Goal: Check status

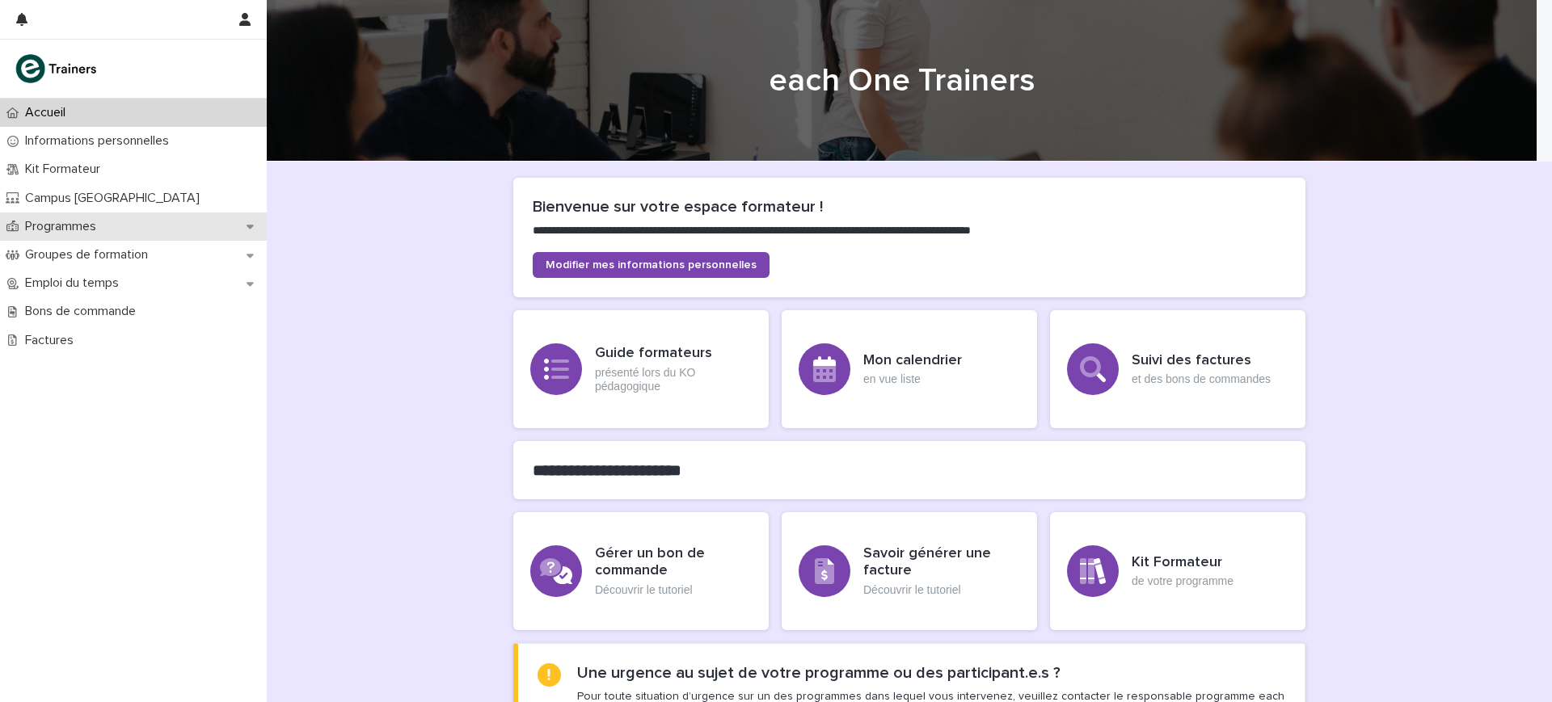
click at [58, 231] on p "Programmes" at bounding box center [64, 226] width 91 height 15
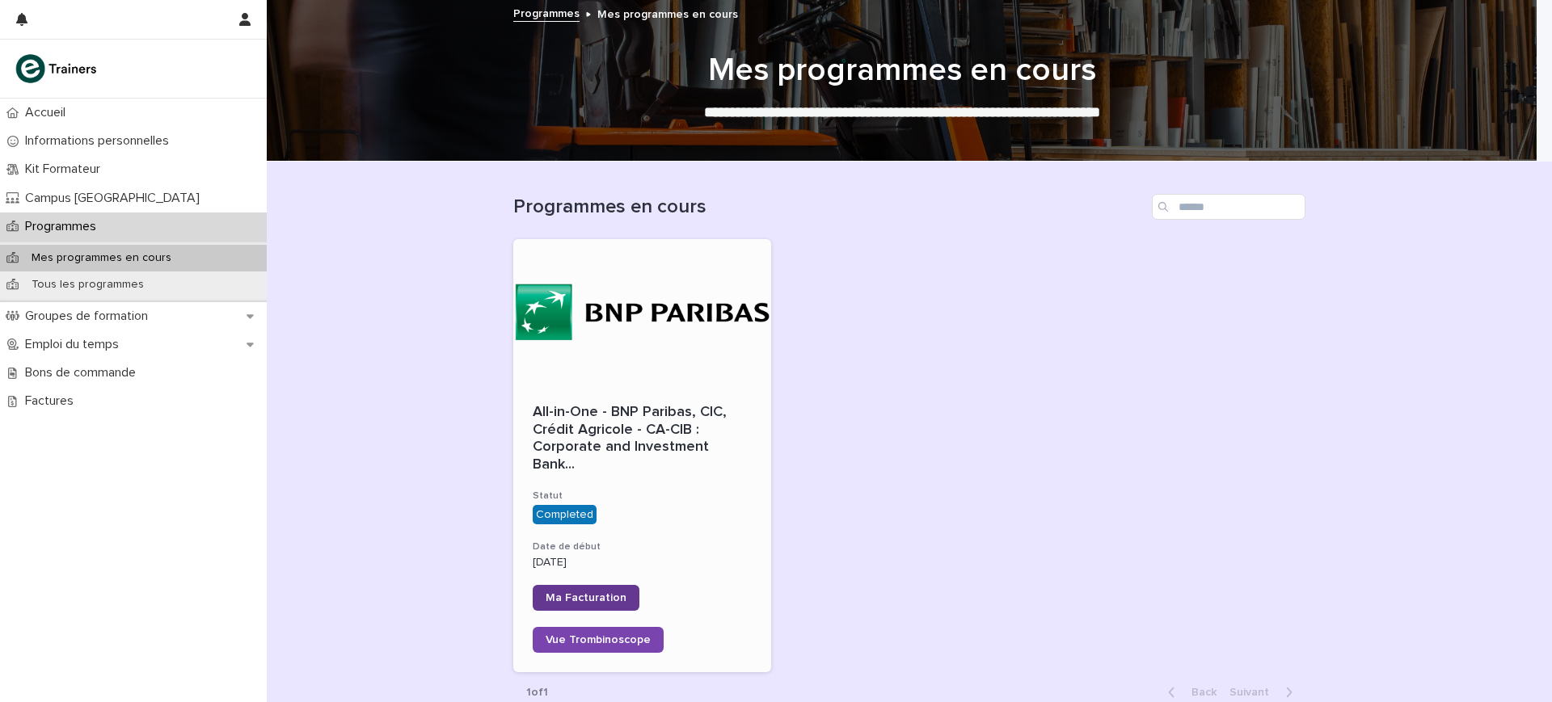
click at [611, 585] on link "Ma Facturation" at bounding box center [586, 598] width 107 height 26
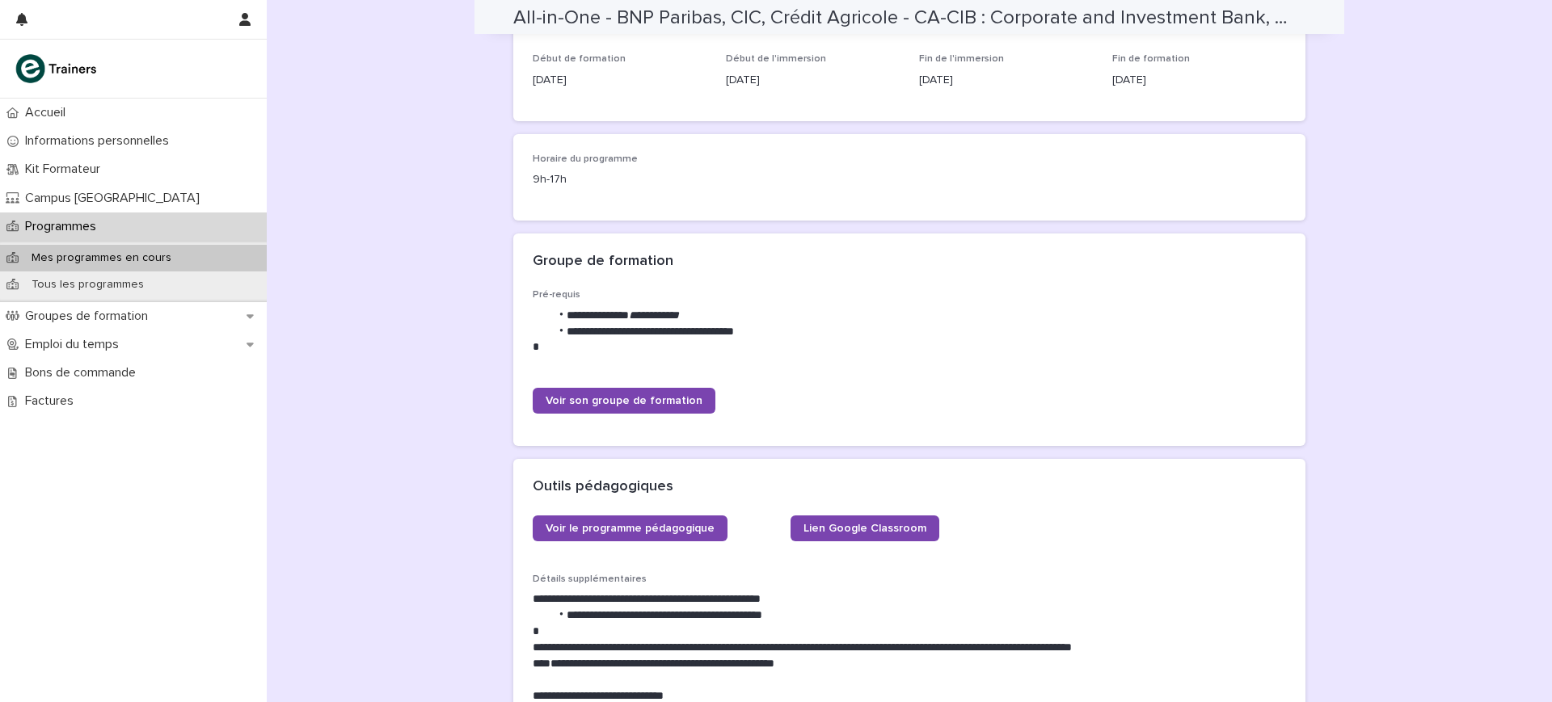
scroll to position [505, 0]
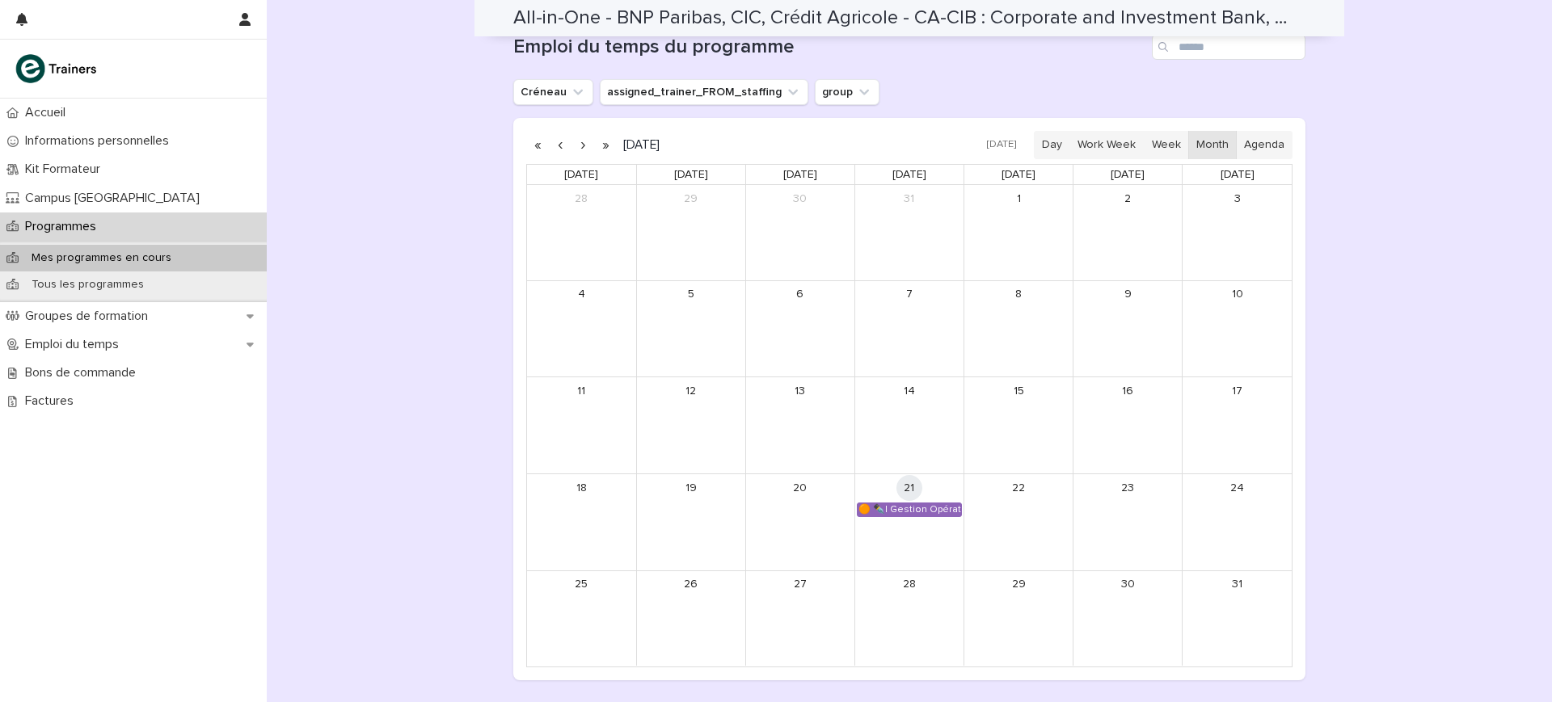
scroll to position [1747, 0]
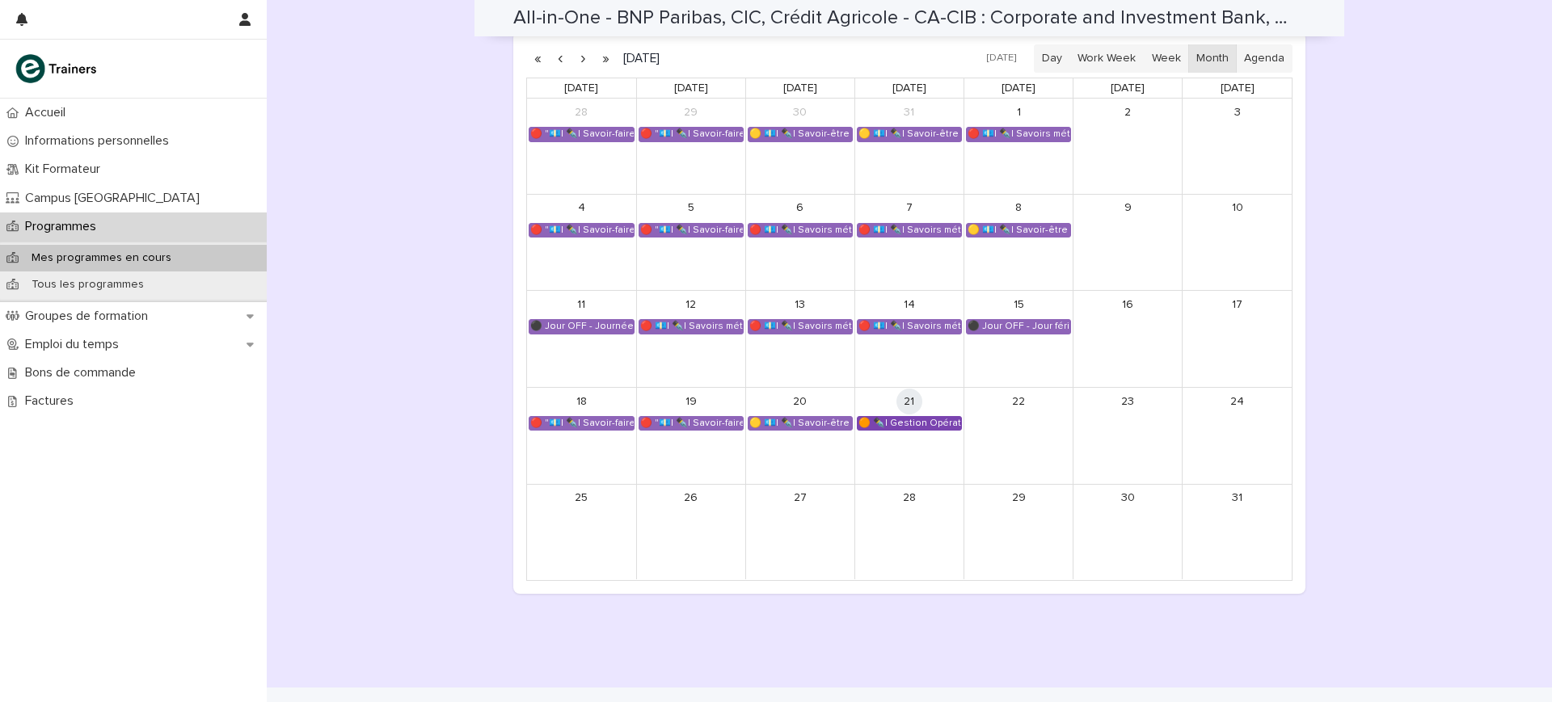
click at [879, 416] on link "🟠 ✒️| Gestion Opérationnelle - Cérémonie de Clôture" at bounding box center [909, 423] width 105 height 15
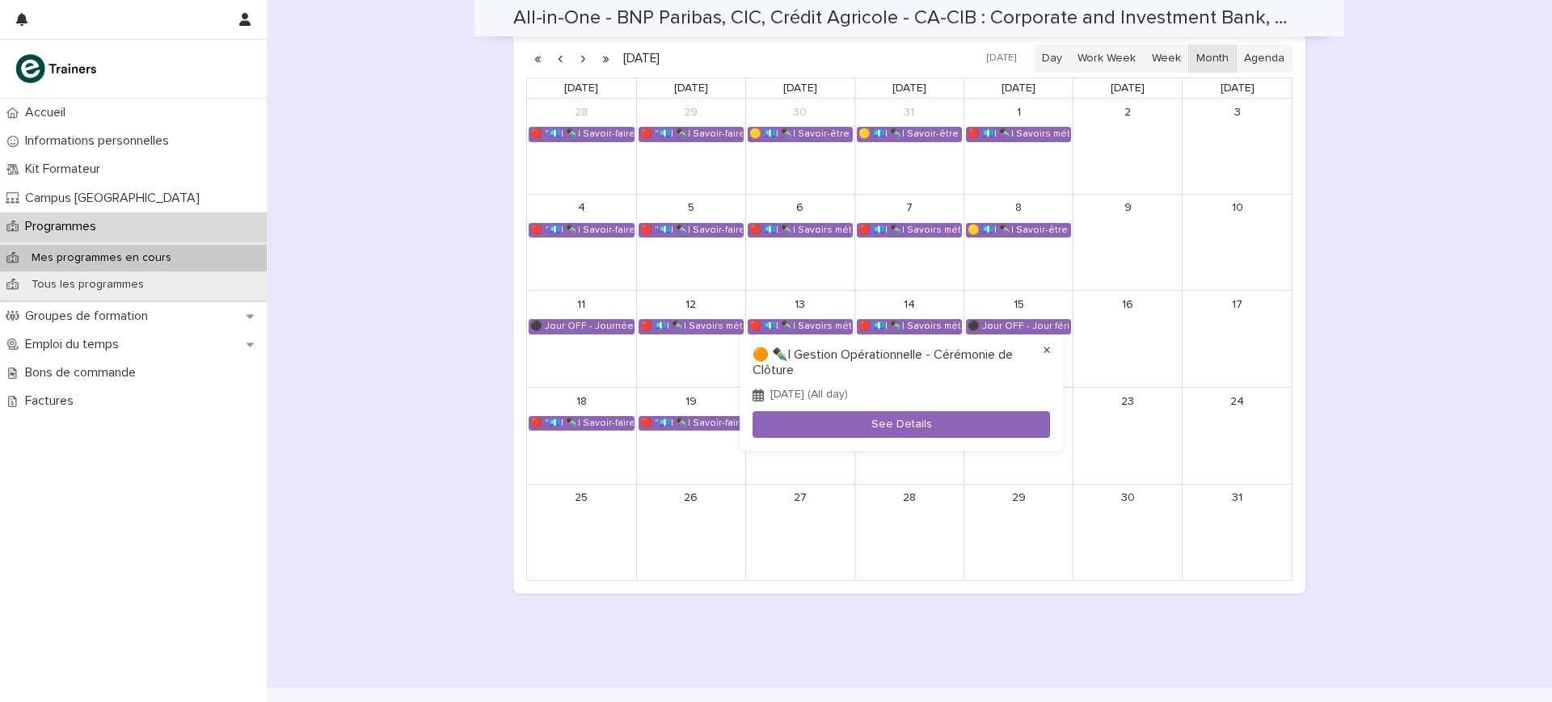
click at [1051, 350] on button "×" at bounding box center [1046, 350] width 19 height 19
